Goal: Information Seeking & Learning: Compare options

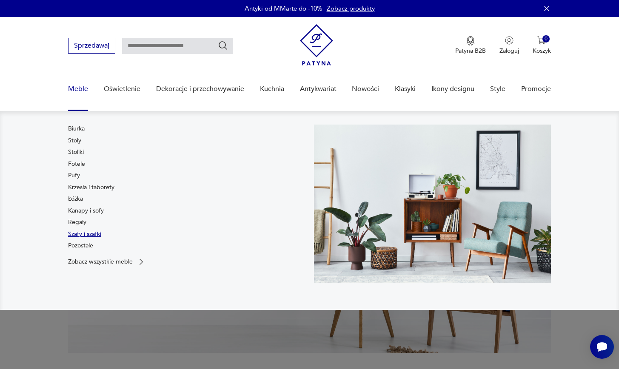
click at [81, 233] on link "Szafy i szafki" at bounding box center [84, 234] width 33 height 9
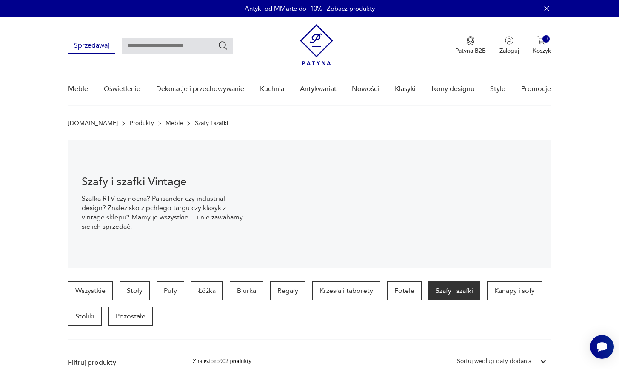
click at [202, 51] on input "text" at bounding box center [177, 46] width 111 height 16
type input "*****"
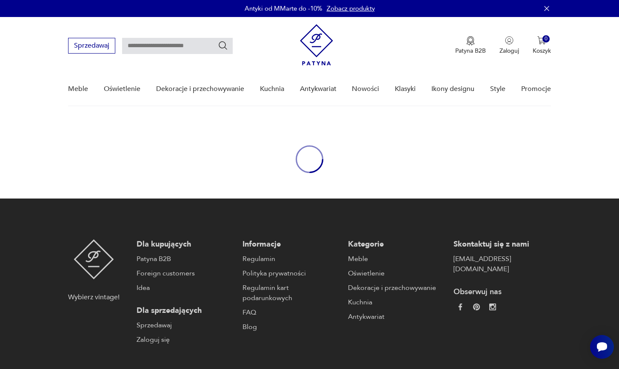
type input "*****"
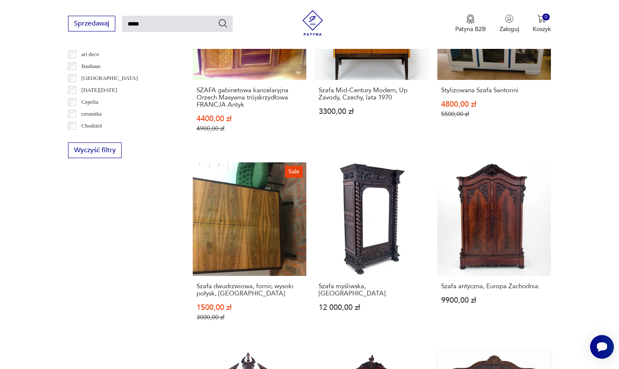
scroll to position [611, 0]
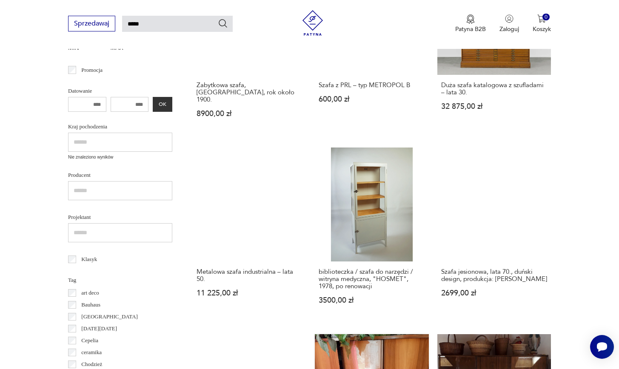
scroll to position [242, 0]
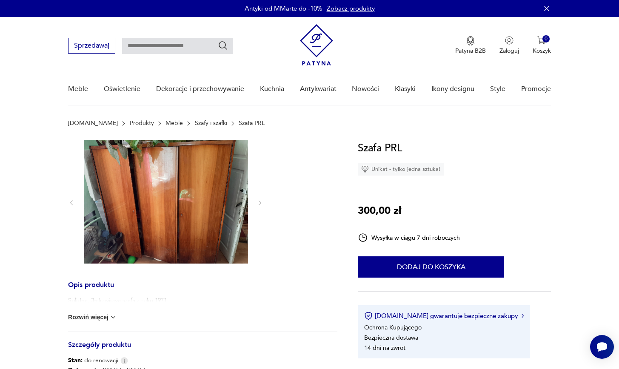
type input "*****"
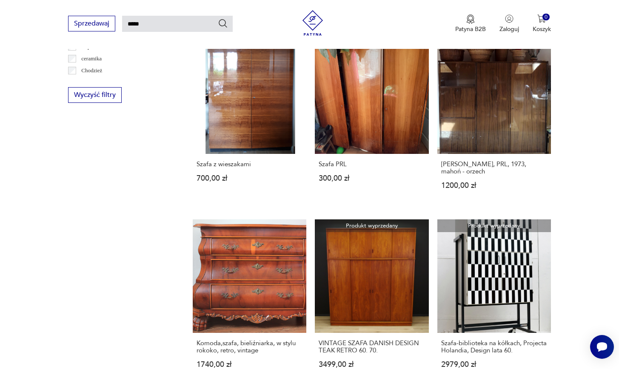
scroll to position [648, 0]
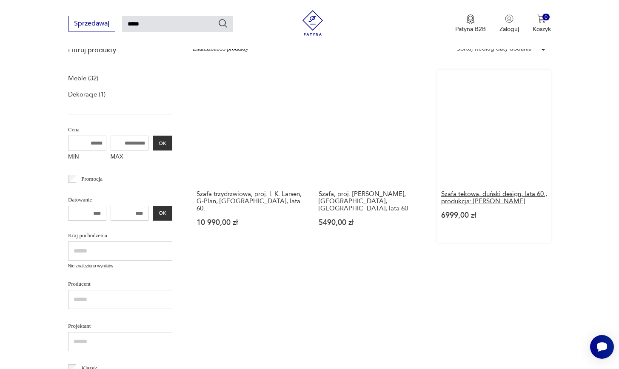
scroll to position [39, 0]
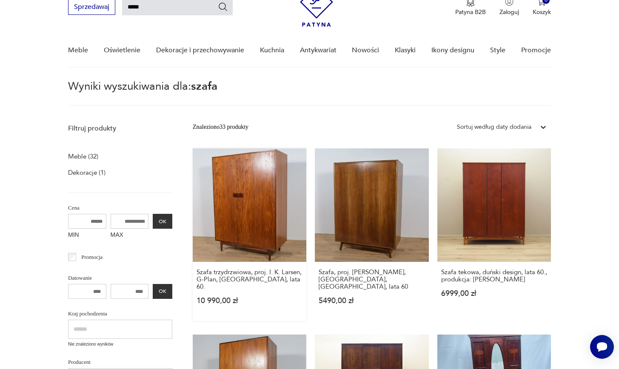
click at [226, 165] on link "Szafa trzydrzwiowa, proj. I. K. Larsen, G-Plan, [GEOGRAPHIC_DATA], lata 60. 10 …" at bounding box center [250, 234] width 114 height 173
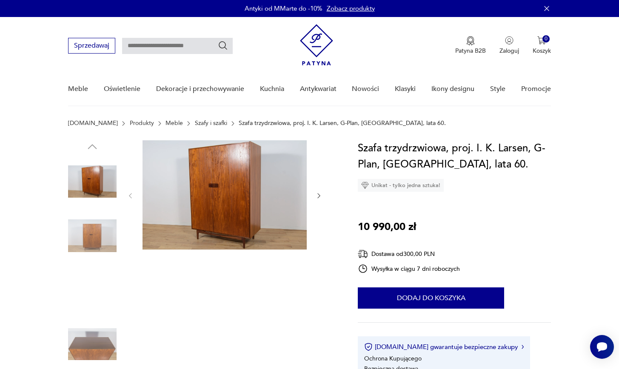
click at [111, 242] on img at bounding box center [92, 236] width 48 height 48
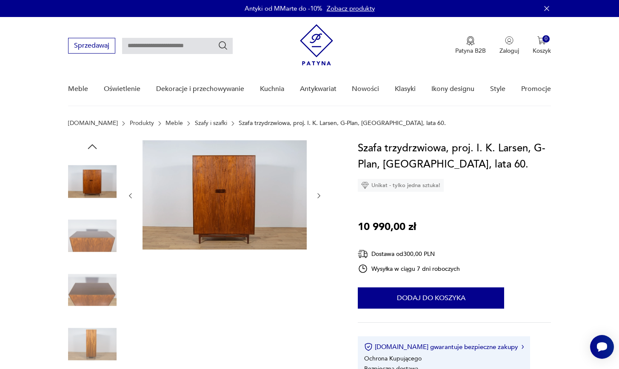
type input "*****"
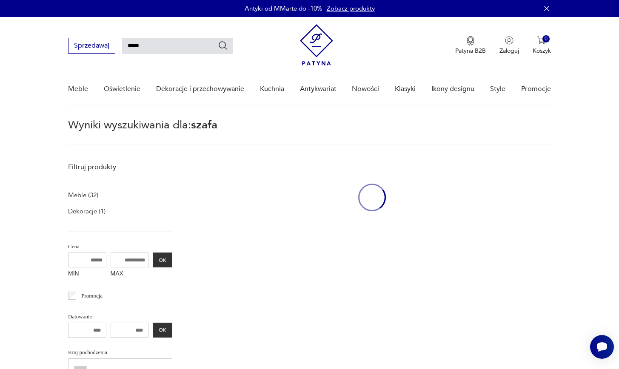
scroll to position [39, 0]
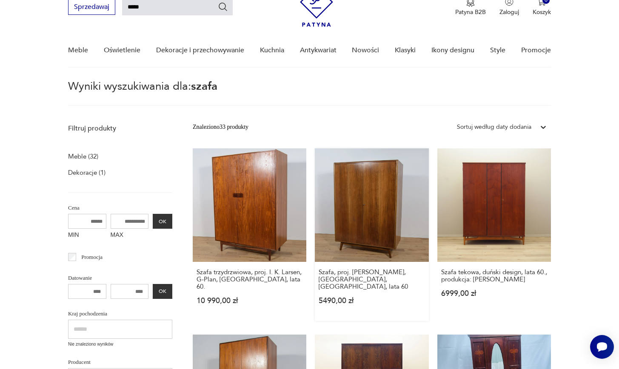
click at [315, 204] on link "Szafa, proj. [PERSON_NAME], [GEOGRAPHIC_DATA], Czechosłowacja, lata 60 5490,00 …" at bounding box center [372, 234] width 114 height 173
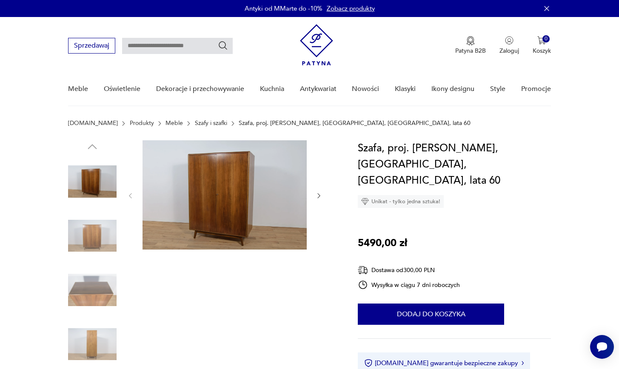
click at [318, 198] on icon "button" at bounding box center [318, 195] width 7 height 7
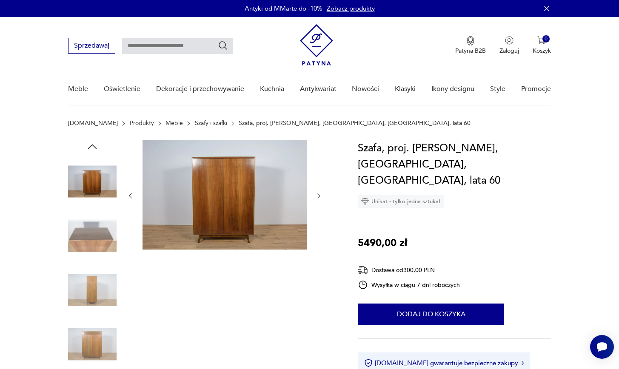
click at [317, 197] on icon "button" at bounding box center [318, 195] width 7 height 7
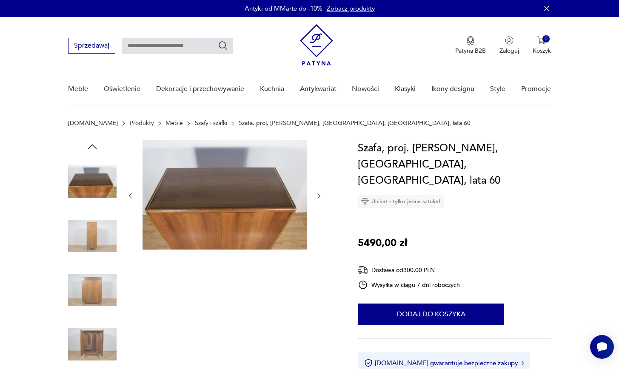
click at [316, 196] on icon "button" at bounding box center [318, 195] width 7 height 7
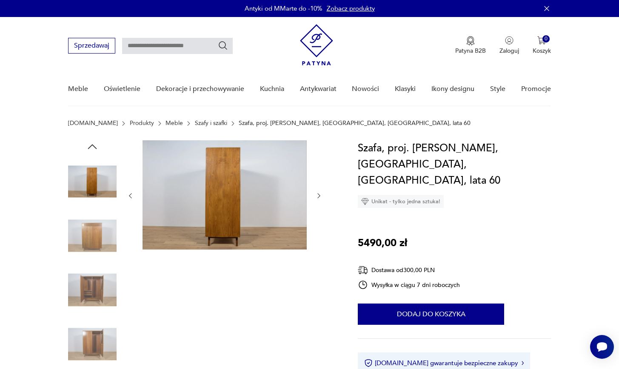
click at [316, 196] on icon "button" at bounding box center [318, 195] width 7 height 7
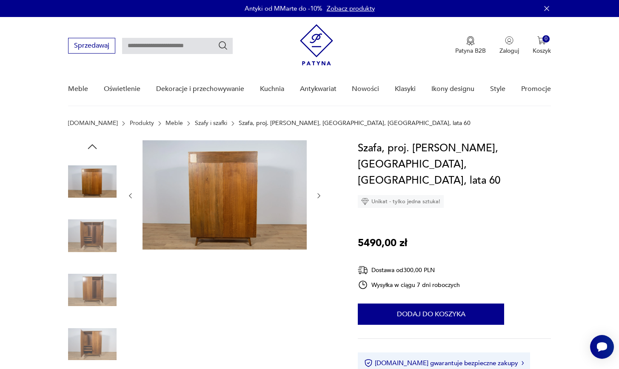
click at [316, 196] on icon "button" at bounding box center [318, 195] width 7 height 7
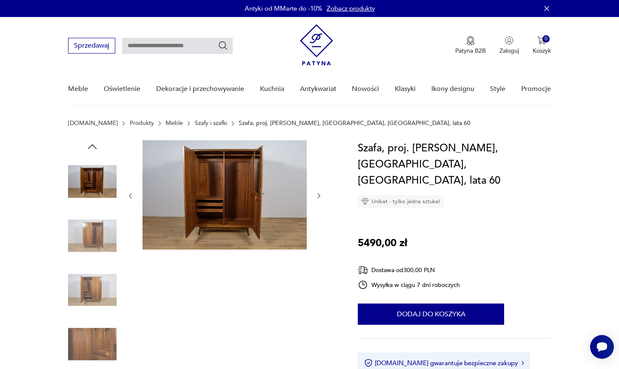
click at [316, 198] on icon "button" at bounding box center [318, 195] width 7 height 7
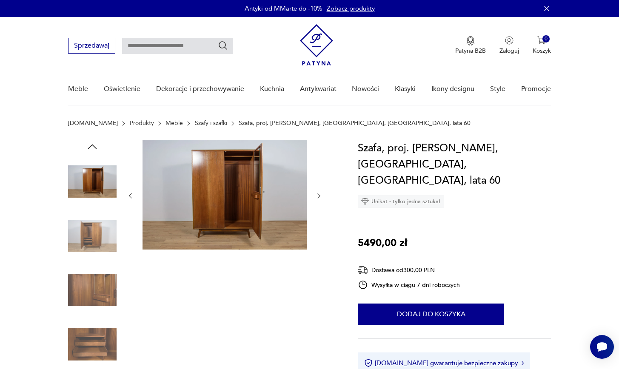
click at [316, 197] on icon "button" at bounding box center [318, 195] width 7 height 7
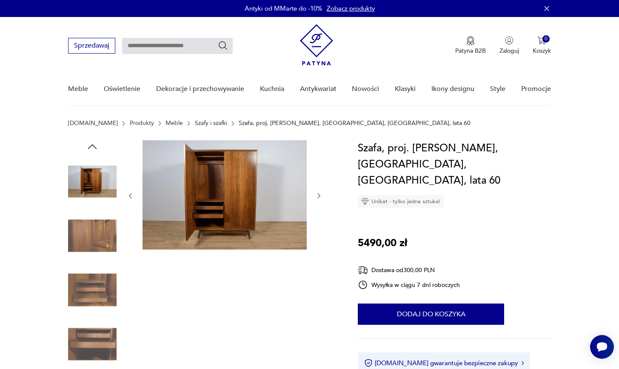
click at [316, 197] on icon "button" at bounding box center [318, 195] width 7 height 7
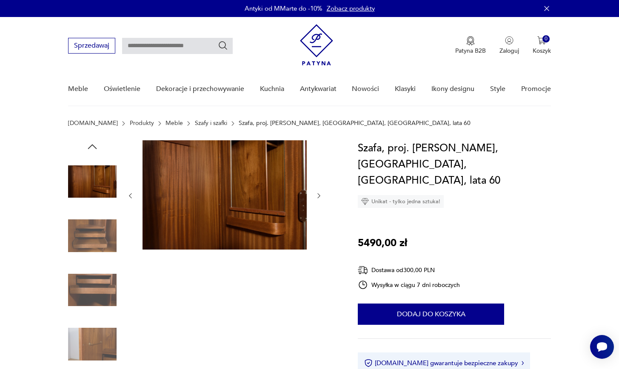
click at [316, 197] on icon "button" at bounding box center [318, 195] width 7 height 7
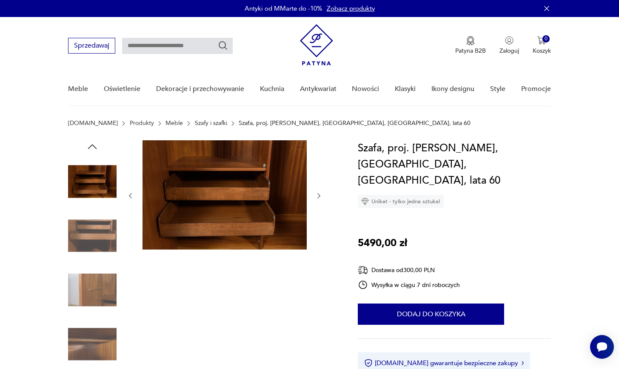
click at [316, 197] on icon "button" at bounding box center [318, 195] width 7 height 7
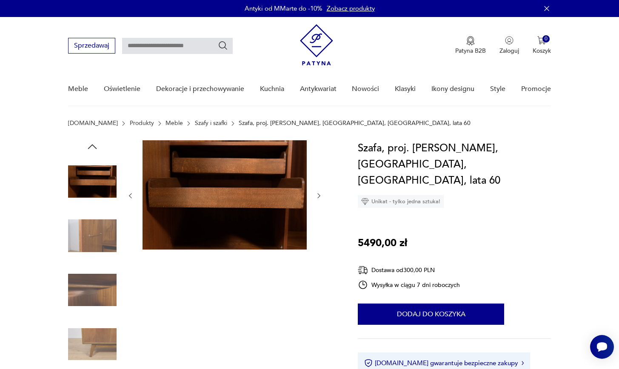
click at [316, 197] on icon "button" at bounding box center [318, 195] width 7 height 7
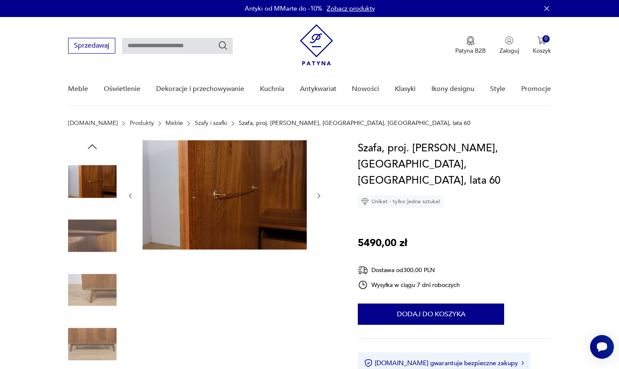
click at [316, 197] on icon "button" at bounding box center [318, 195] width 7 height 7
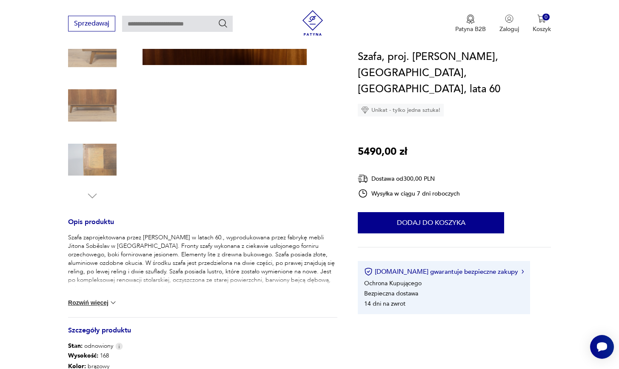
scroll to position [284, 0]
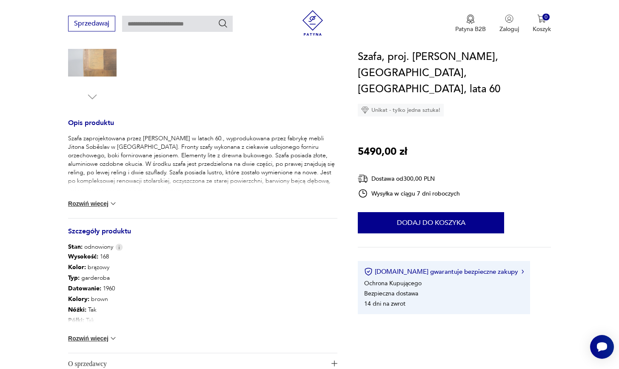
click at [101, 337] on button "Rozwiń więcej" at bounding box center [92, 338] width 49 height 9
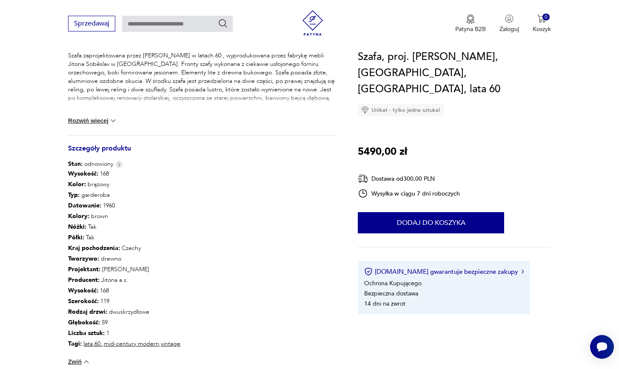
scroll to position [192, 0]
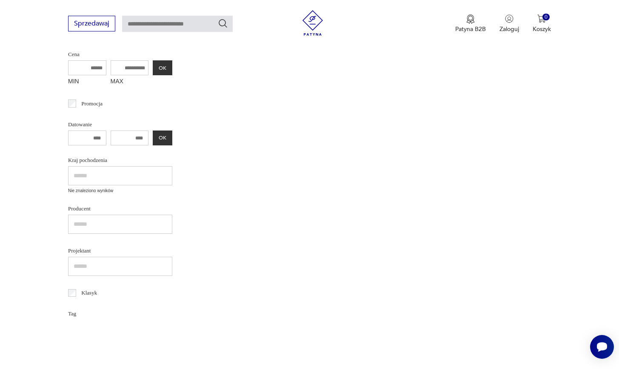
type input "*****"
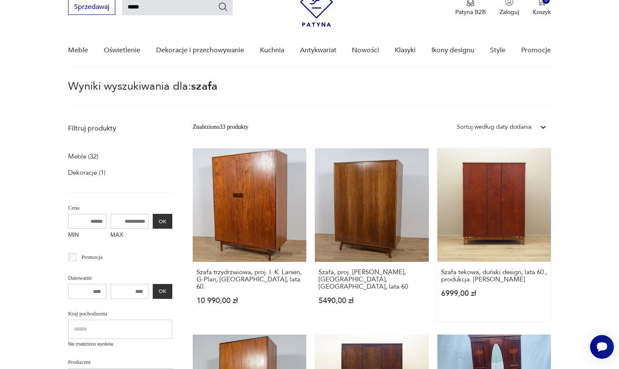
click at [437, 174] on link "Szafa tekowa, duński design, lata 60., produkcja: [PERSON_NAME] 6999,00 zł" at bounding box center [494, 234] width 114 height 173
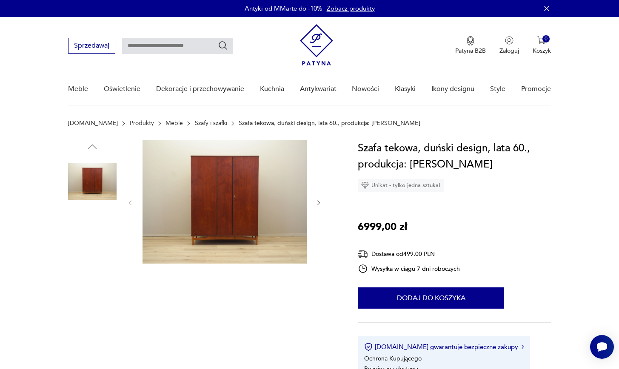
scroll to position [276, 0]
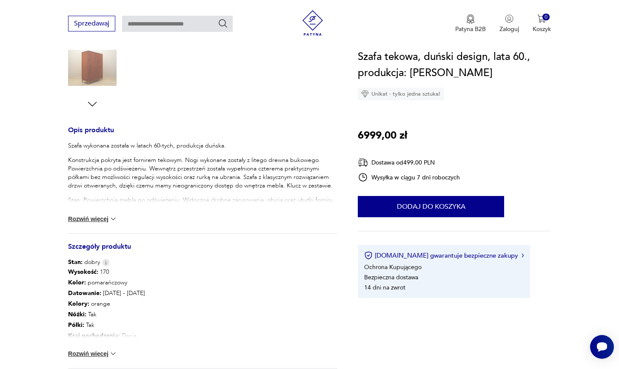
click at [109, 350] on img at bounding box center [113, 354] width 9 height 9
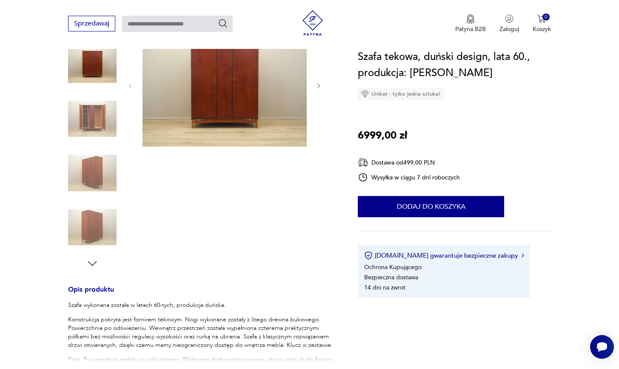
scroll to position [99, 0]
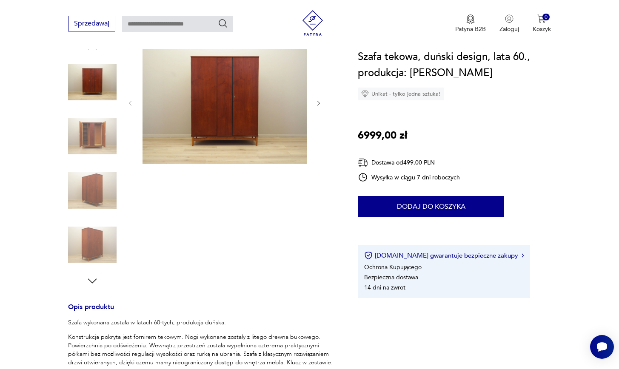
click at [320, 101] on icon "button" at bounding box center [318, 103] width 7 height 7
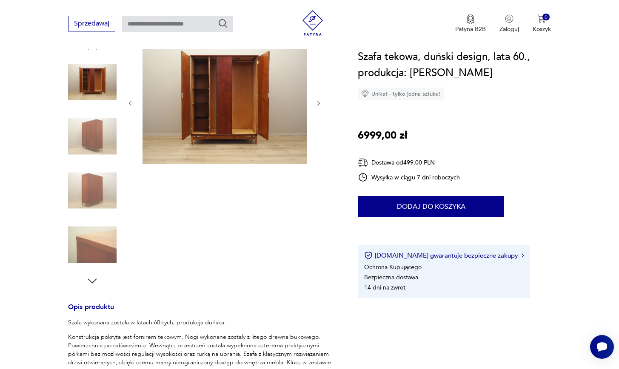
click at [320, 101] on icon "button" at bounding box center [318, 103] width 7 height 7
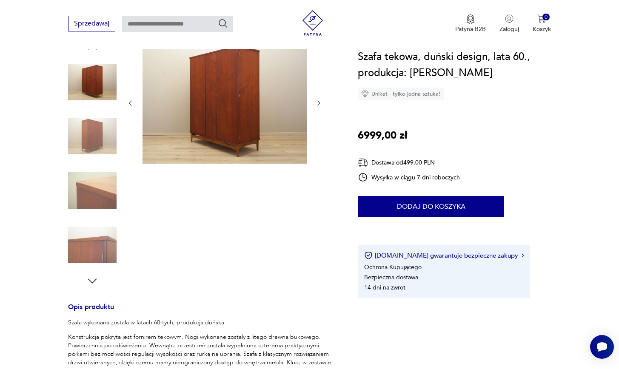
click at [320, 101] on icon "button" at bounding box center [318, 102] width 7 height 7
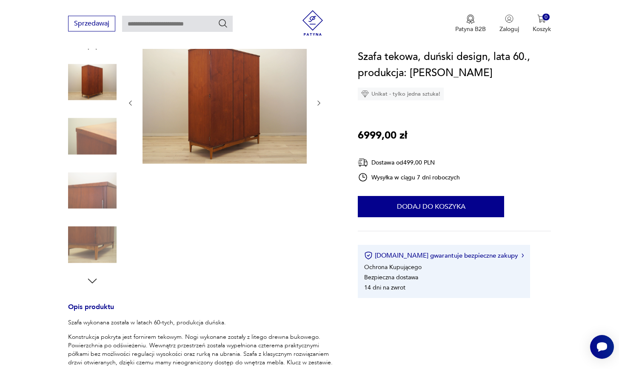
click at [320, 101] on icon "button" at bounding box center [318, 102] width 7 height 7
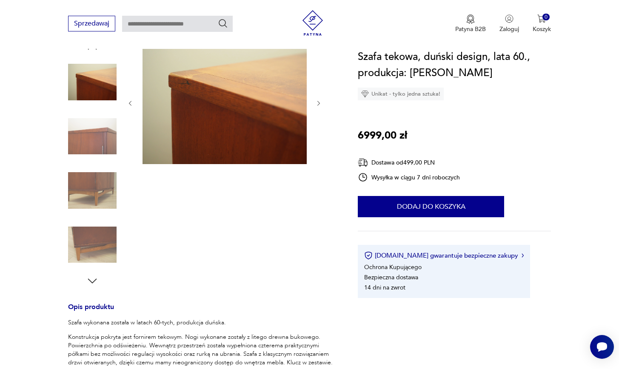
click at [320, 101] on icon "button" at bounding box center [318, 103] width 7 height 7
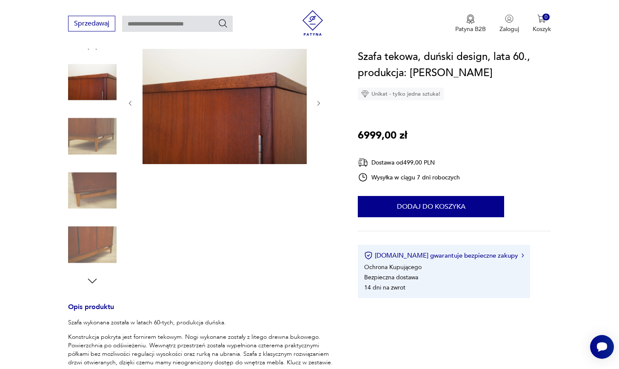
click at [320, 101] on icon "button" at bounding box center [318, 103] width 7 height 7
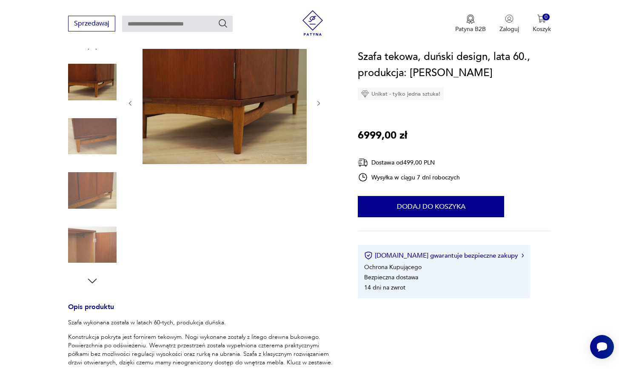
type input "*****"
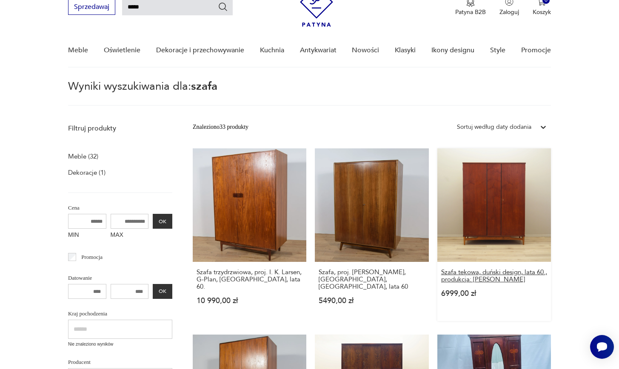
scroll to position [114, 0]
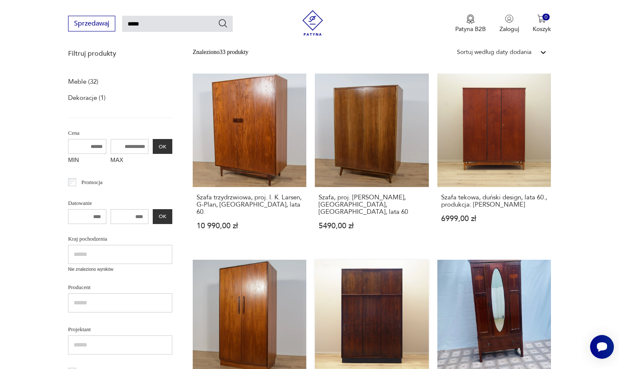
click at [315, 273] on link "Szafa palisandrowa, duński design, lata 70., produkcja: [PERSON_NAME] 14 999,00…" at bounding box center [372, 346] width 114 height 173
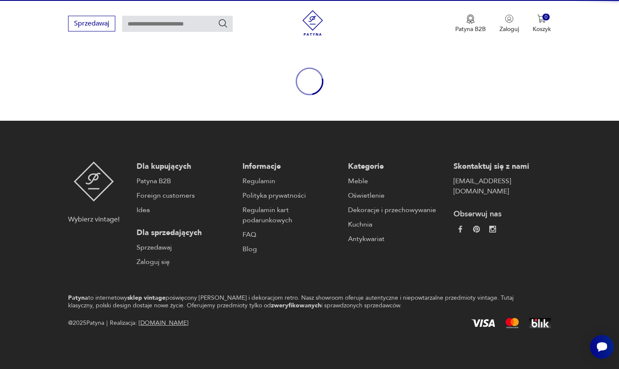
scroll to position [90, 0]
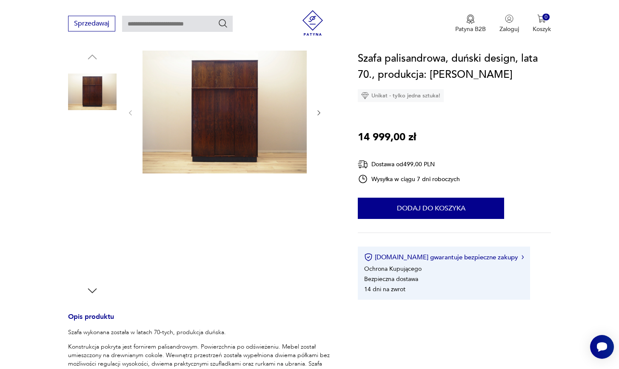
click at [317, 124] on div at bounding box center [225, 113] width 196 height 125
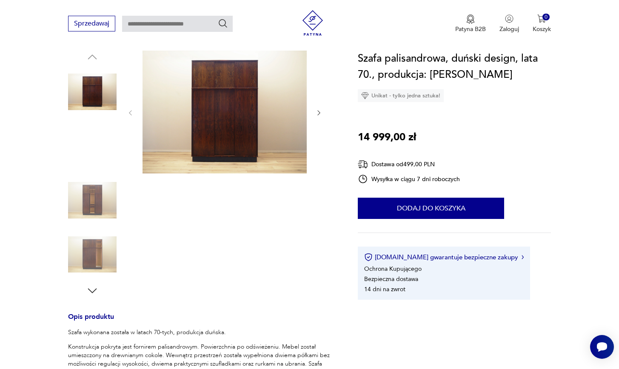
click at [319, 125] on div at bounding box center [225, 113] width 196 height 125
click at [323, 125] on div at bounding box center [202, 174] width 269 height 247
click at [318, 125] on div at bounding box center [225, 113] width 196 height 125
click at [97, 156] on img at bounding box center [92, 146] width 48 height 48
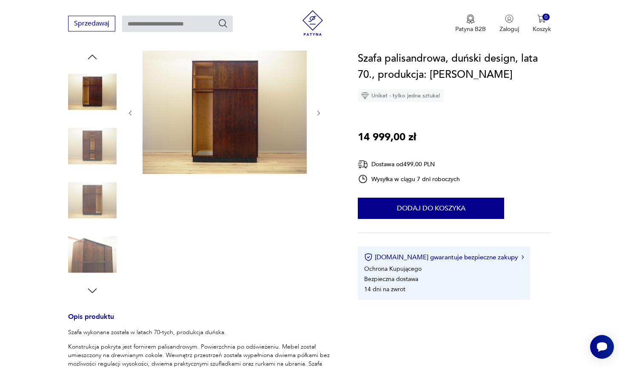
click at [319, 124] on div at bounding box center [225, 113] width 196 height 125
click at [315, 124] on div at bounding box center [225, 113] width 196 height 125
click at [102, 210] on img at bounding box center [92, 200] width 48 height 48
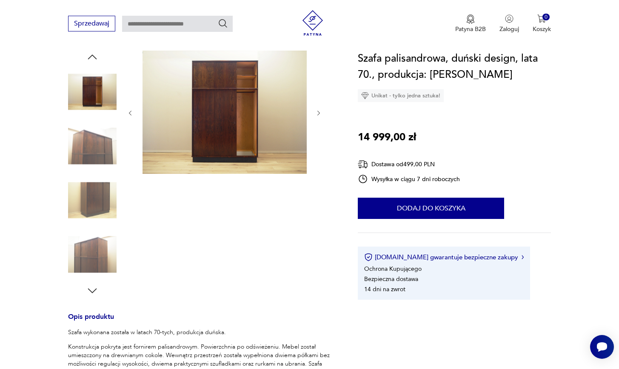
click at [231, 139] on img at bounding box center [224, 112] width 164 height 123
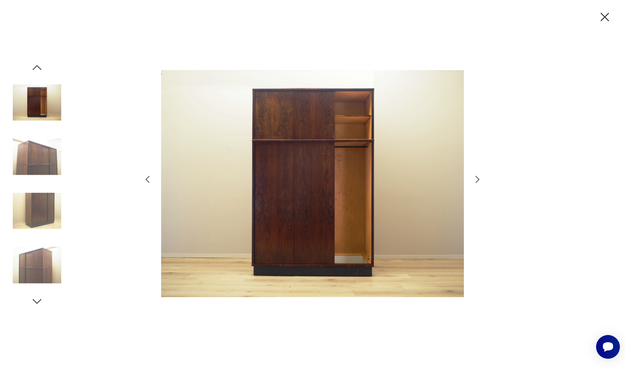
click at [475, 179] on icon "button" at bounding box center [477, 179] width 10 height 10
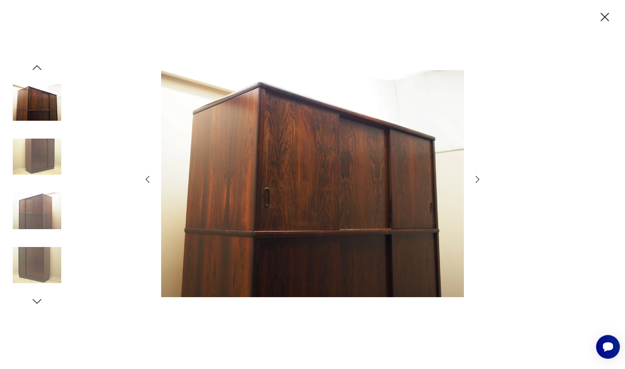
click at [475, 179] on icon "button" at bounding box center [477, 179] width 10 height 10
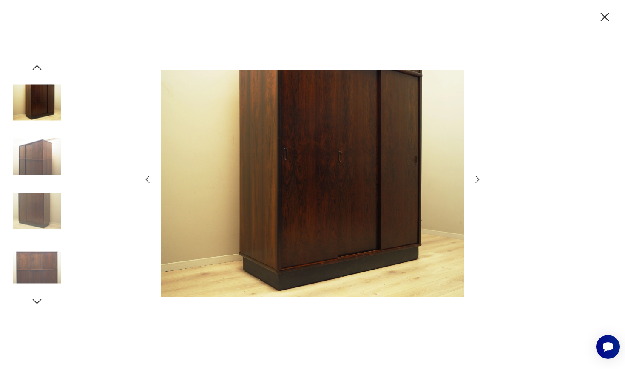
click at [475, 179] on icon "button" at bounding box center [477, 179] width 10 height 10
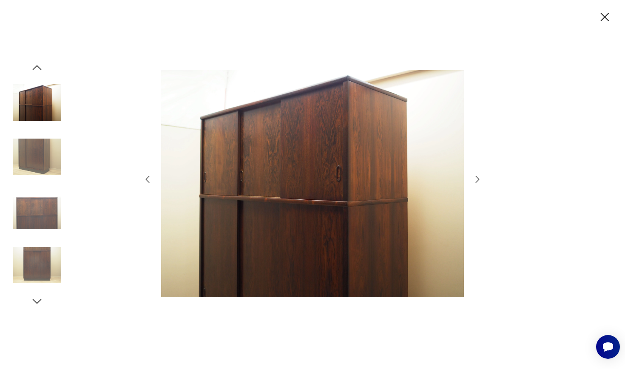
click at [475, 181] on icon "button" at bounding box center [477, 179] width 10 height 10
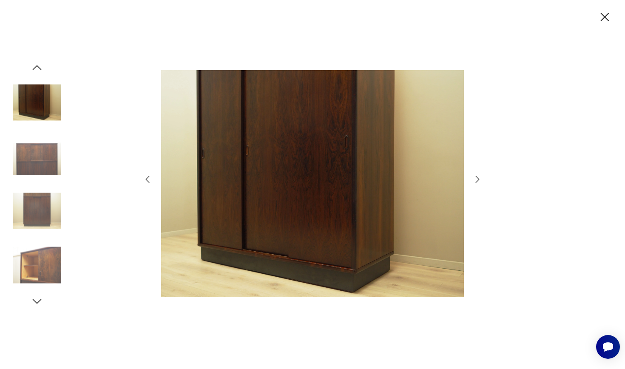
click at [605, 14] on icon "button" at bounding box center [604, 17] width 15 height 15
